Goal: Information Seeking & Learning: Learn about a topic

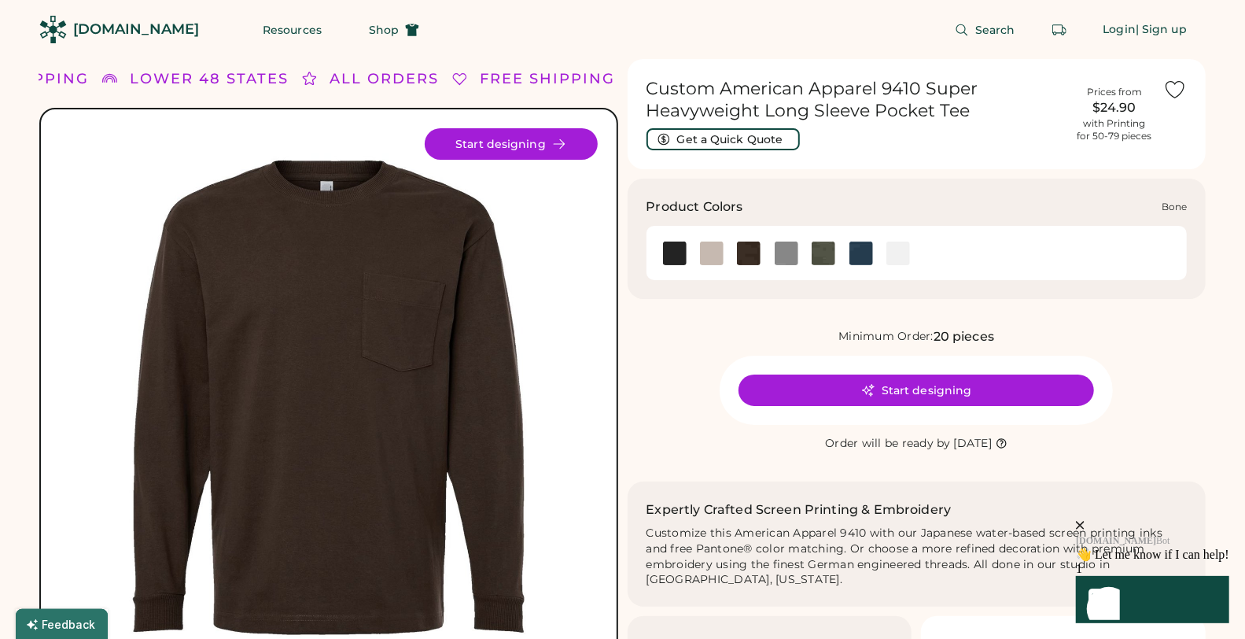
drag, startPoint x: 713, startPoint y: 251, endPoint x: 746, endPoint y: 253, distance: 32.3
click at [714, 251] on img at bounding box center [712, 253] width 24 height 24
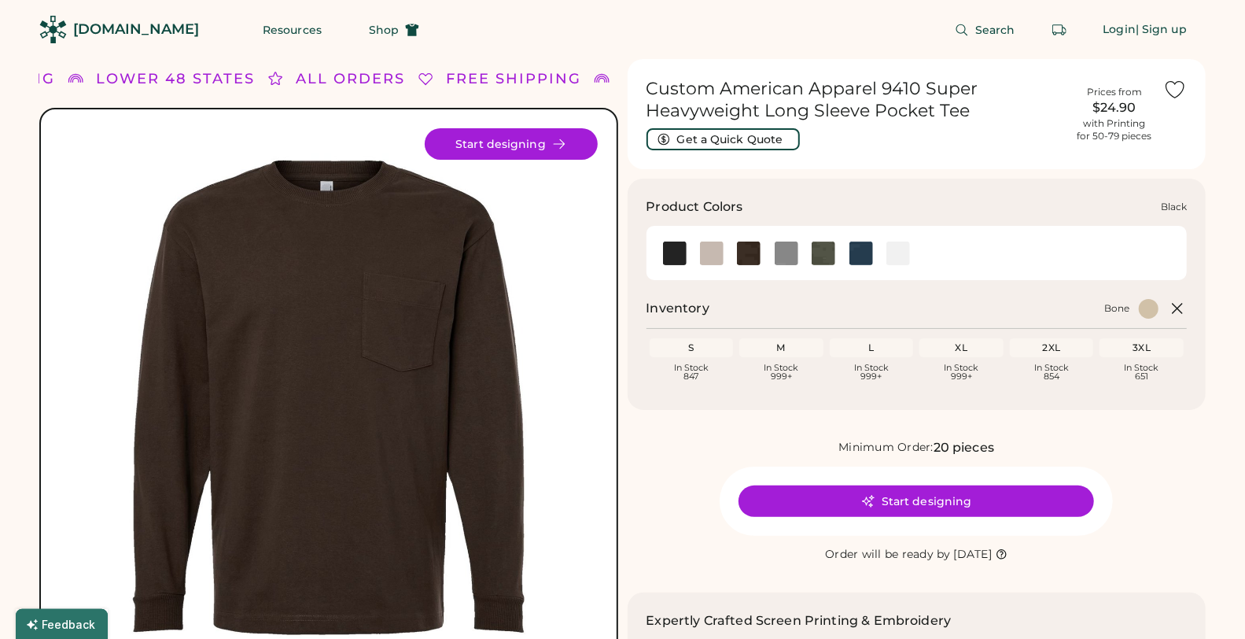
click at [673, 256] on img at bounding box center [675, 253] width 24 height 24
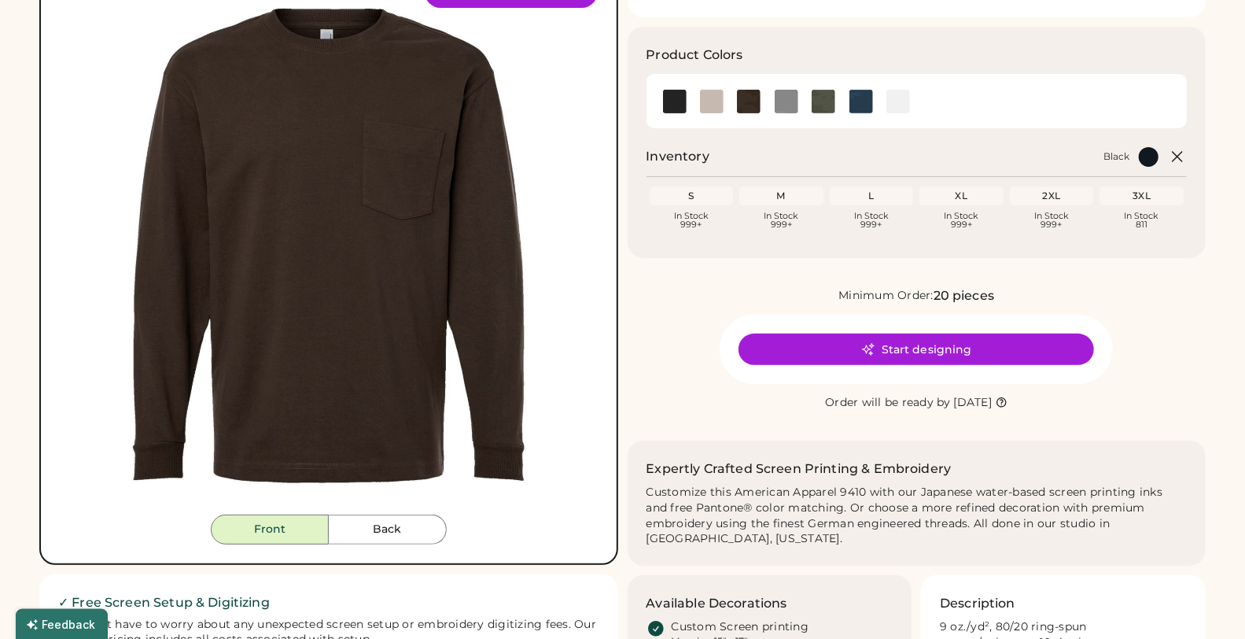
scroll to position [262, 0]
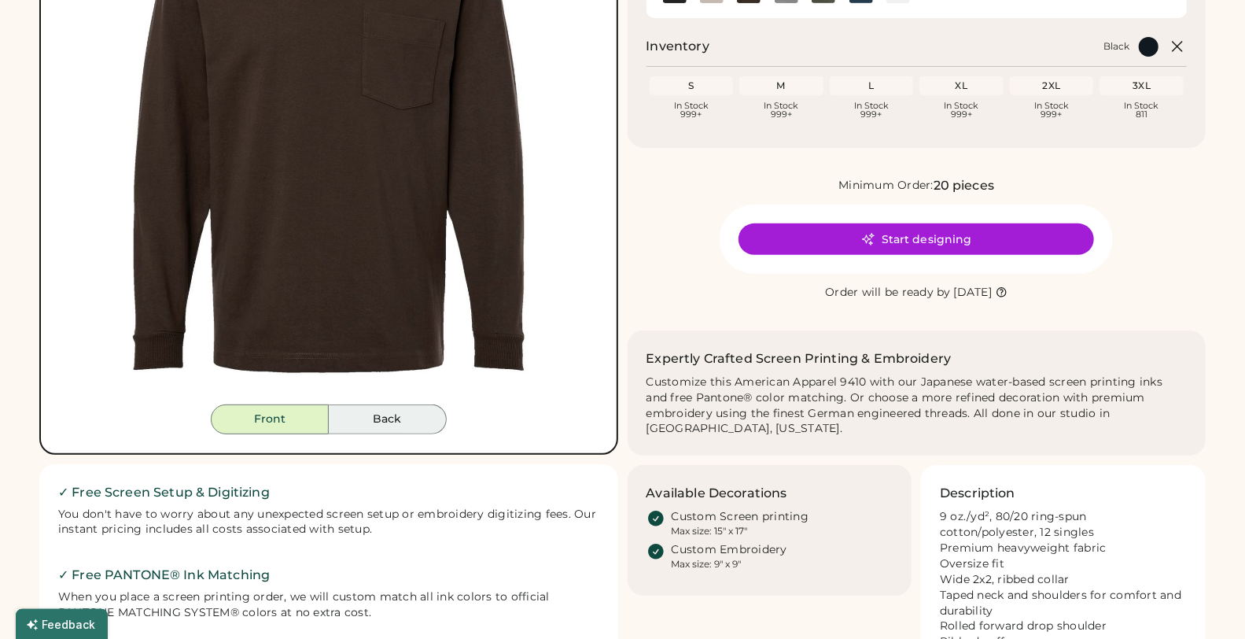
click at [413, 423] on button "Back" at bounding box center [388, 419] width 118 height 30
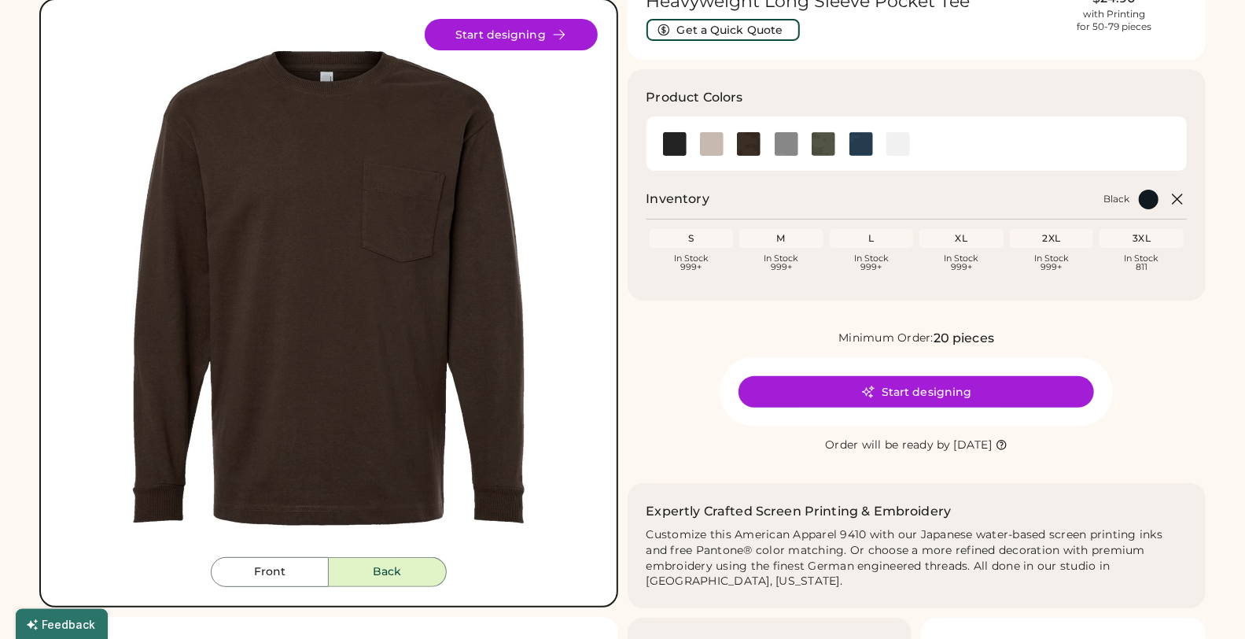
scroll to position [87, 0]
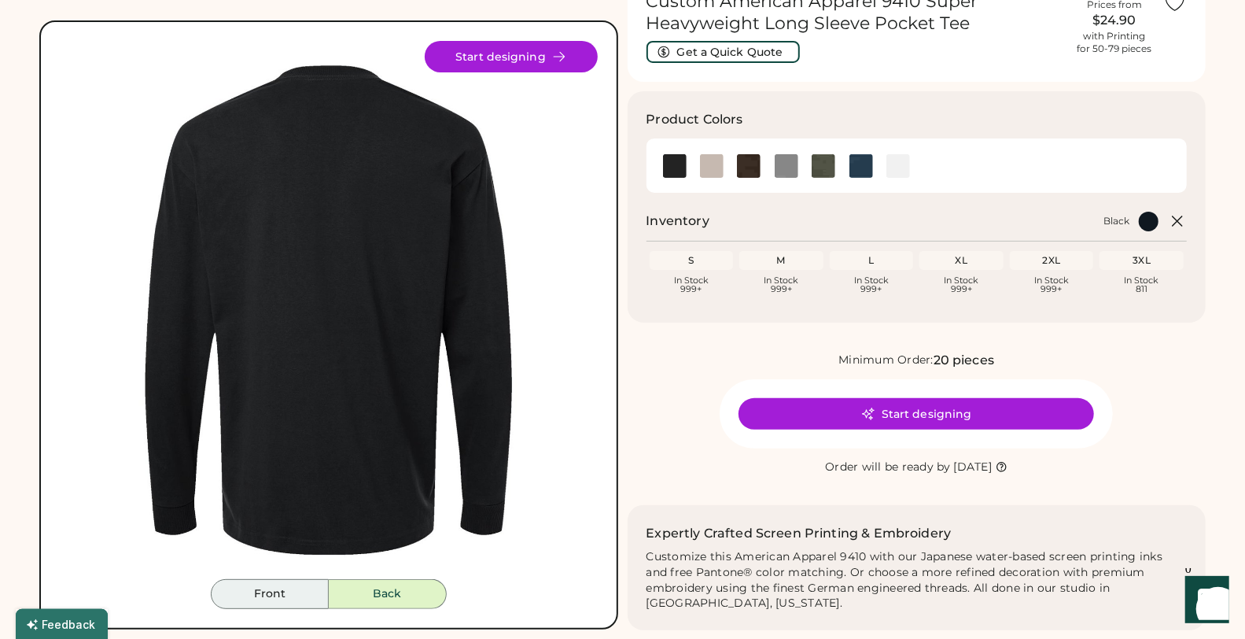
click at [293, 592] on button "Front" at bounding box center [270, 594] width 118 height 30
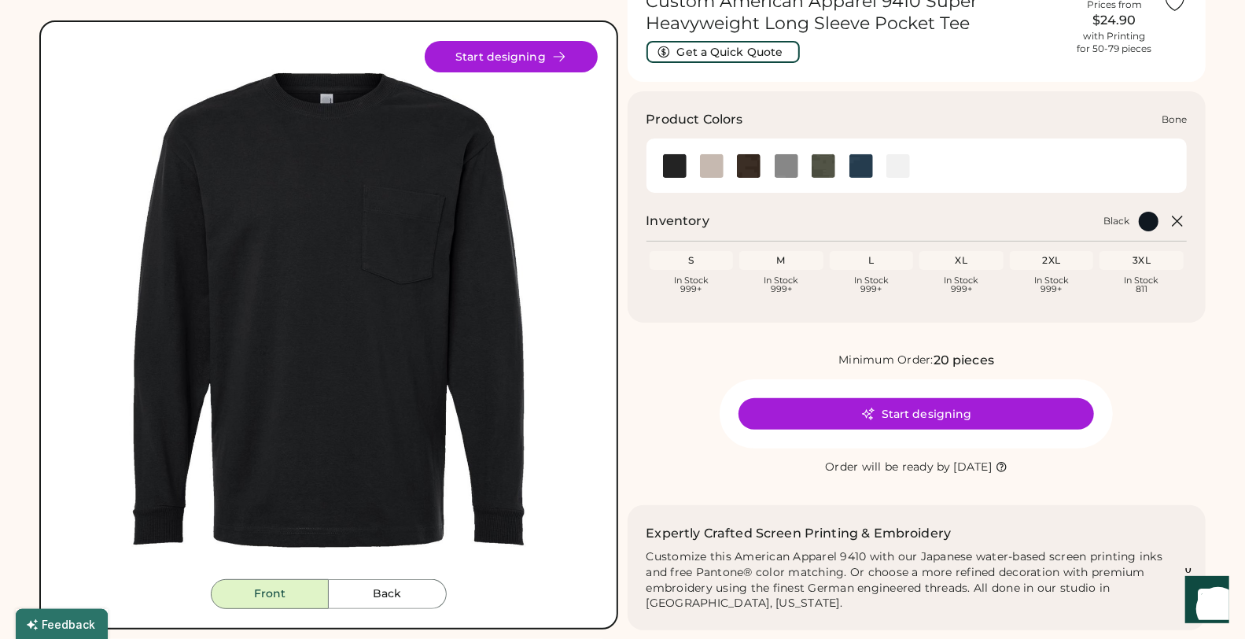
click at [717, 158] on img at bounding box center [712, 166] width 24 height 24
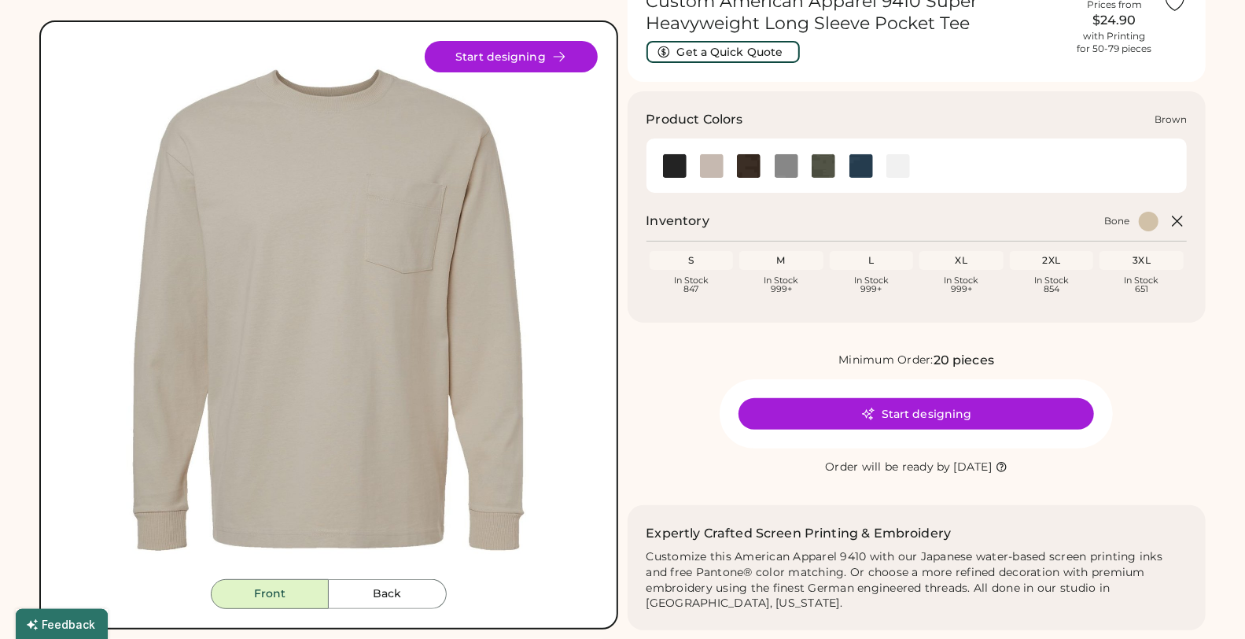
click at [744, 164] on img at bounding box center [749, 166] width 24 height 24
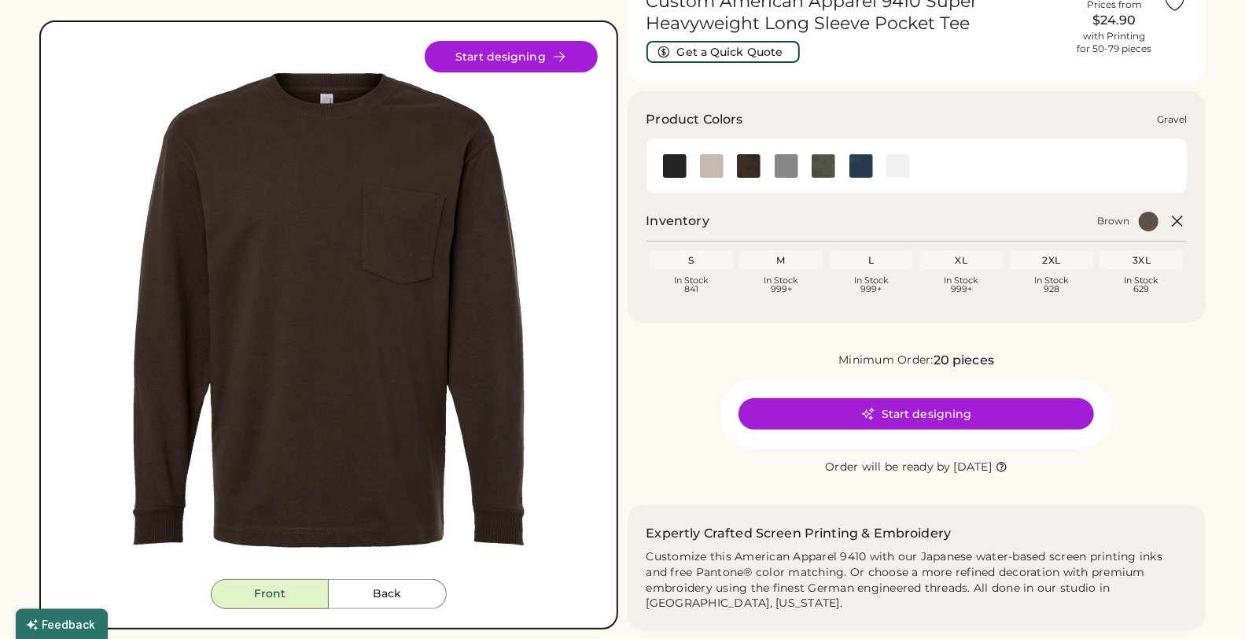
click at [787, 167] on img at bounding box center [787, 166] width 24 height 24
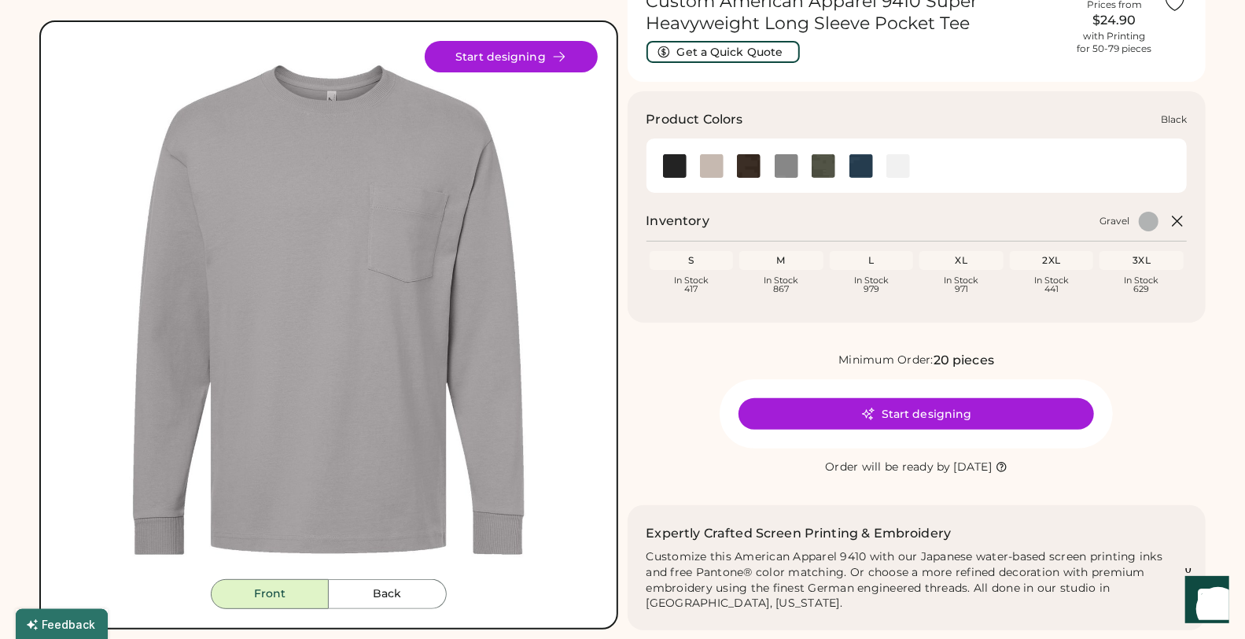
click at [674, 164] on img at bounding box center [675, 166] width 24 height 24
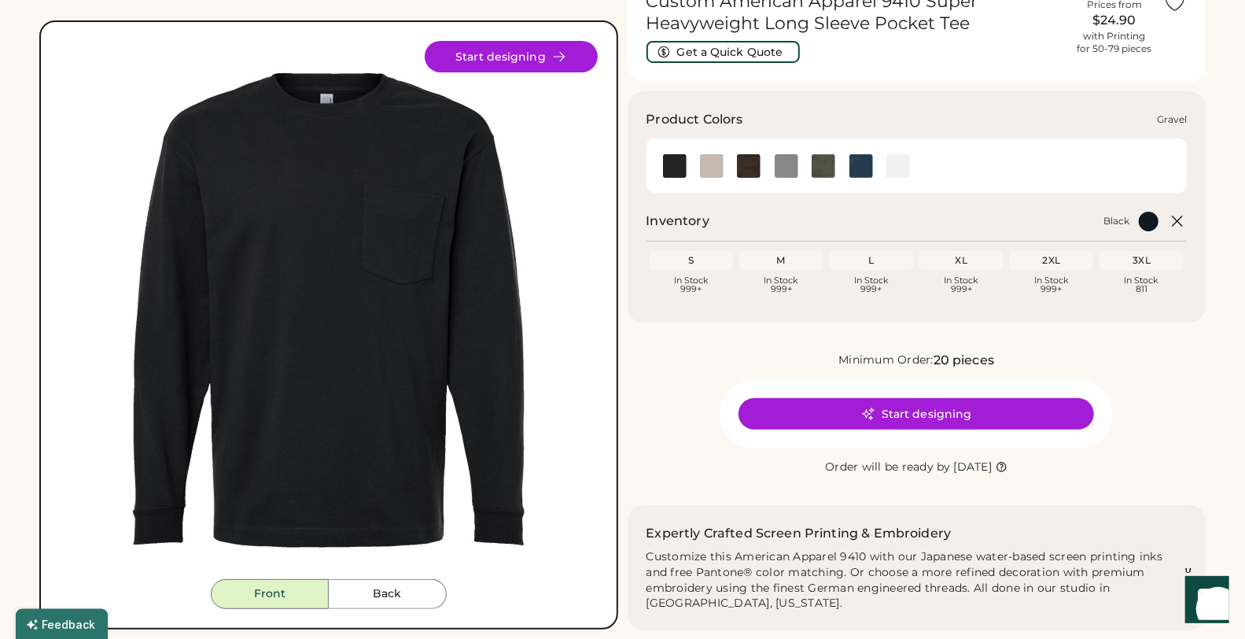
click at [781, 164] on img at bounding box center [787, 166] width 24 height 24
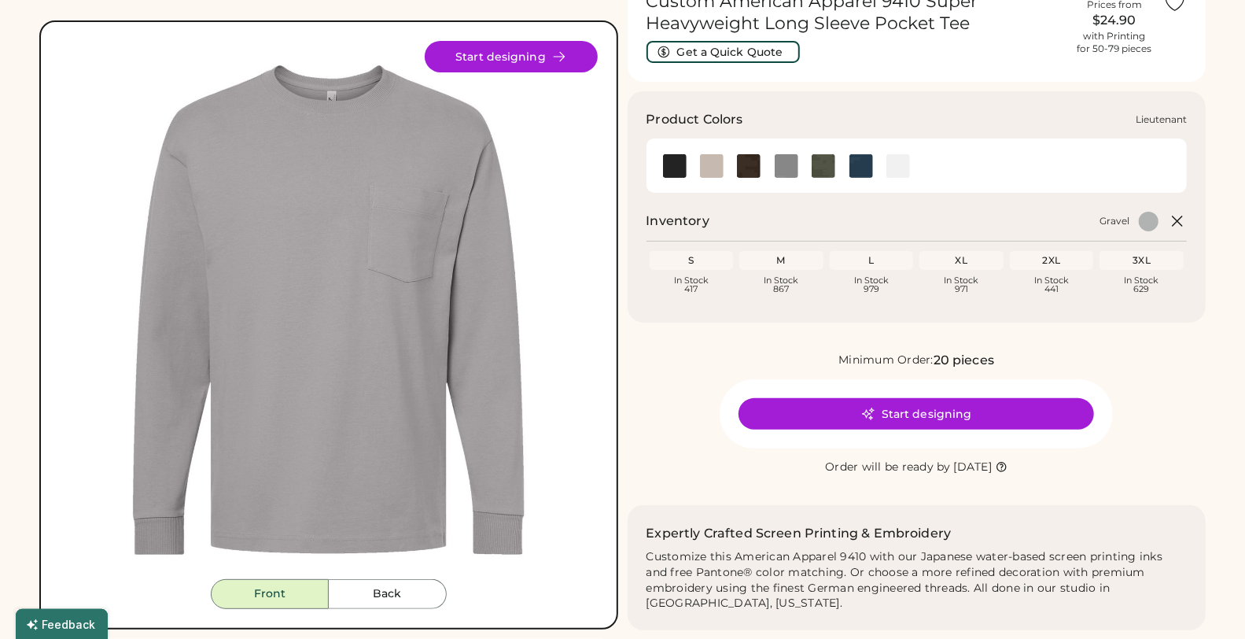
click at [823, 165] on img at bounding box center [824, 166] width 24 height 24
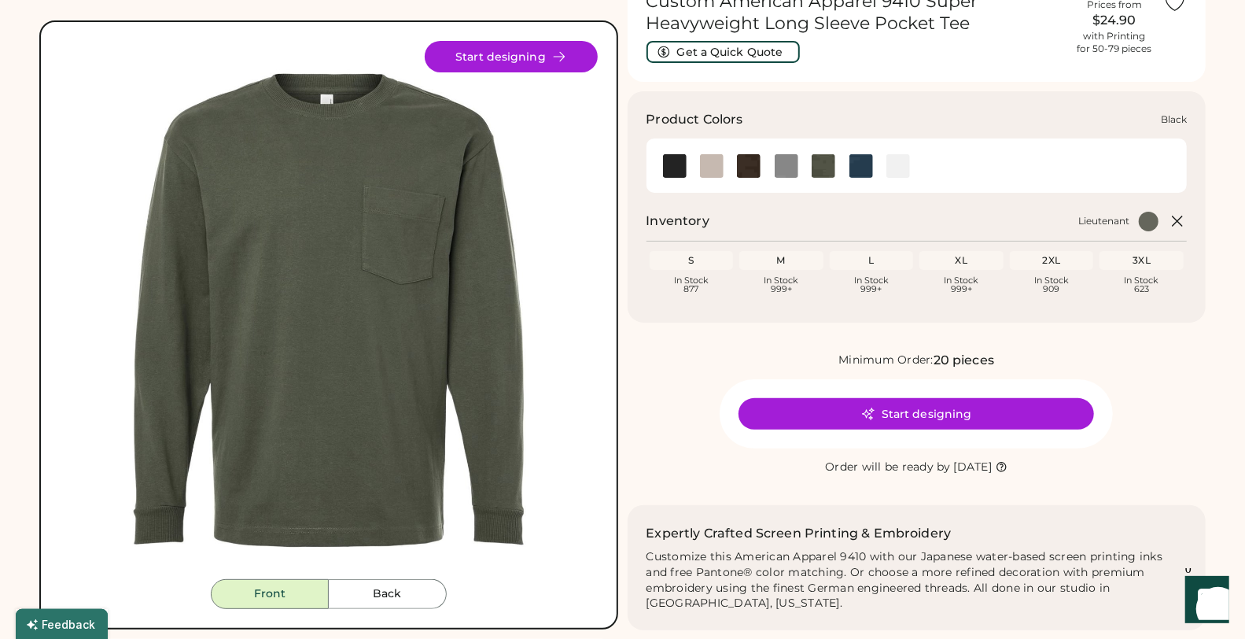
click at [667, 165] on img at bounding box center [675, 166] width 24 height 24
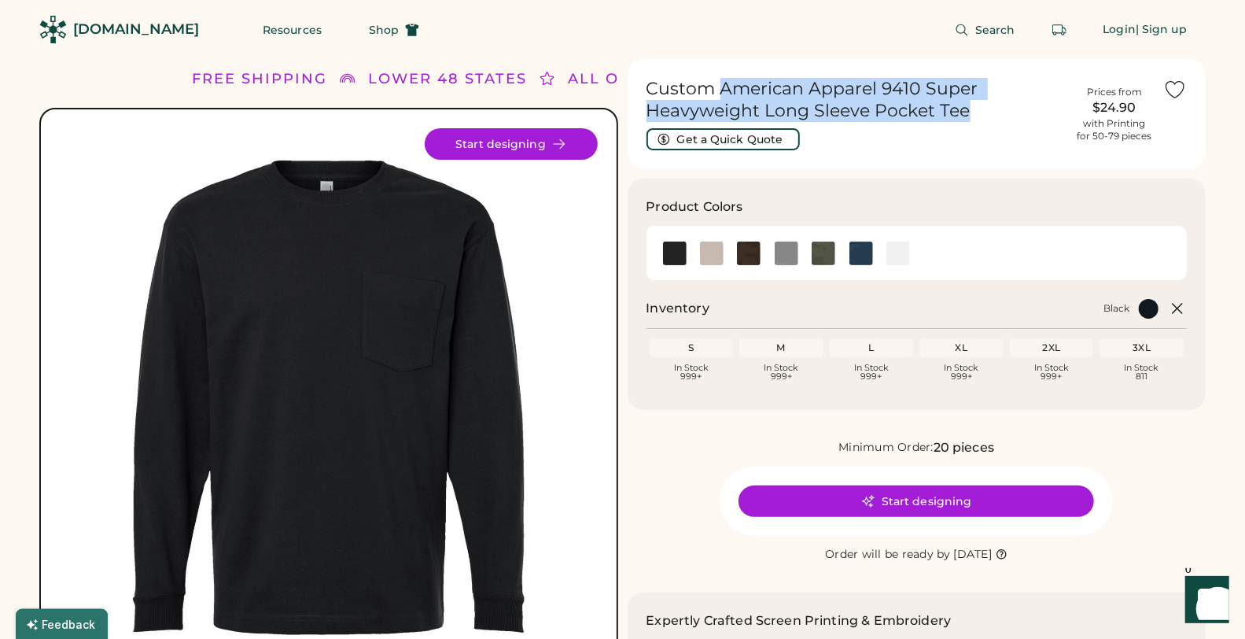
drag, startPoint x: 724, startPoint y: 89, endPoint x: 974, endPoint y: 114, distance: 250.6
click at [974, 114] on h1 "Custom American Apparel 9410 Super Heavyweight Long Sleeve Pocket Tee" at bounding box center [857, 100] width 420 height 44
copy h1 "American Apparel 9410 Super Heavyweight Long Sleeve Pocket Tee"
